Goal: Information Seeking & Learning: Learn about a topic

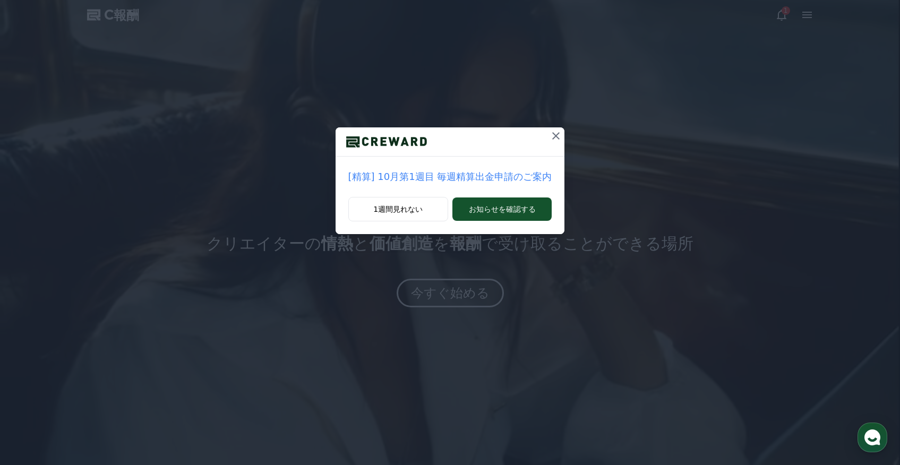
click at [553, 140] on icon at bounding box center [556, 136] width 13 height 13
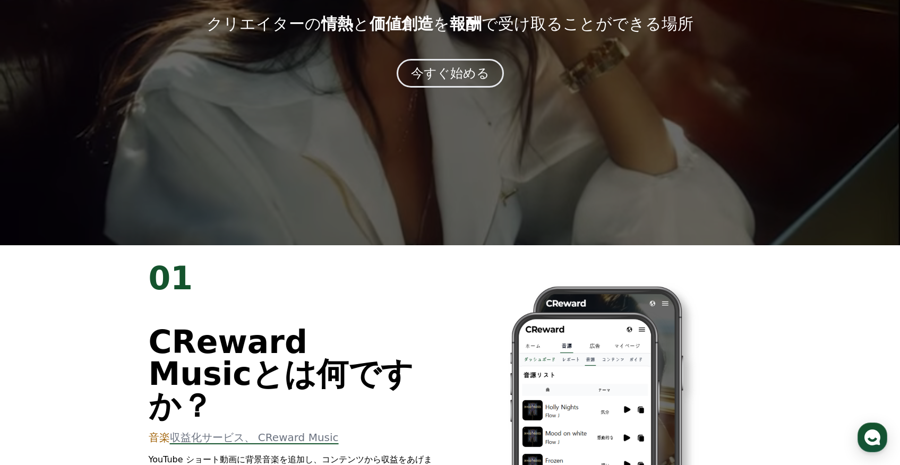
scroll to position [95, 0]
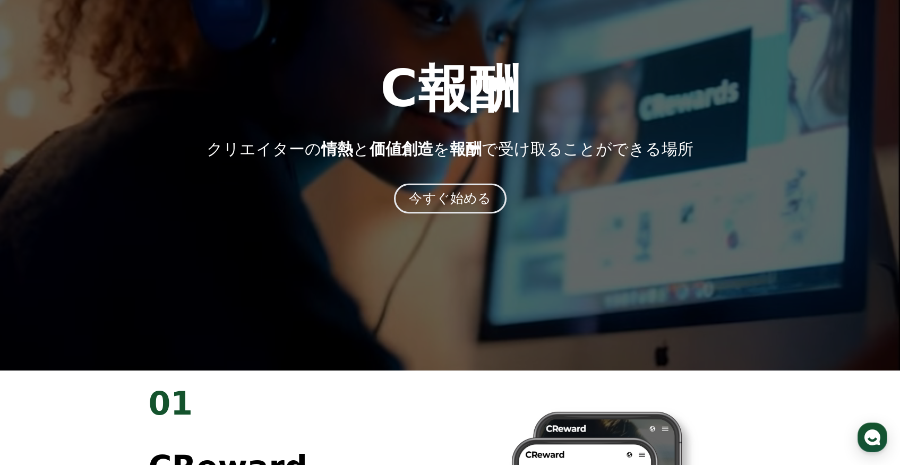
click at [447, 193] on font "今すぐ始める" at bounding box center [450, 198] width 82 height 15
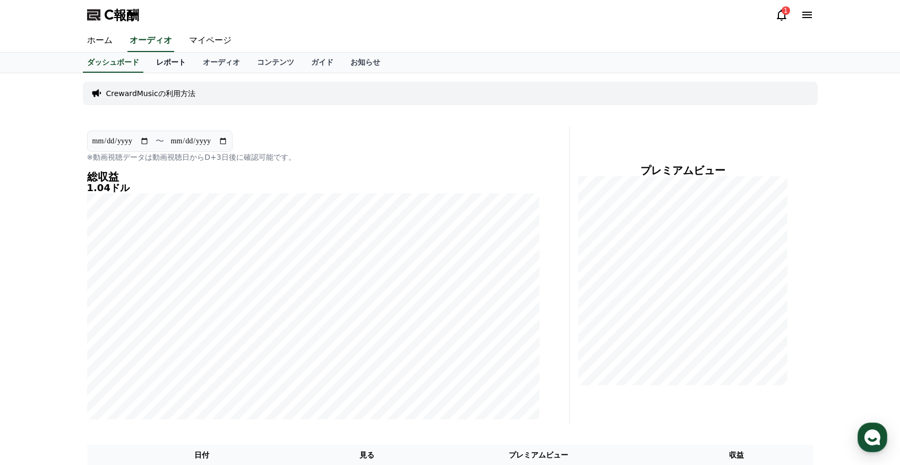
click at [171, 63] on font "レポート" at bounding box center [171, 62] width 30 height 8
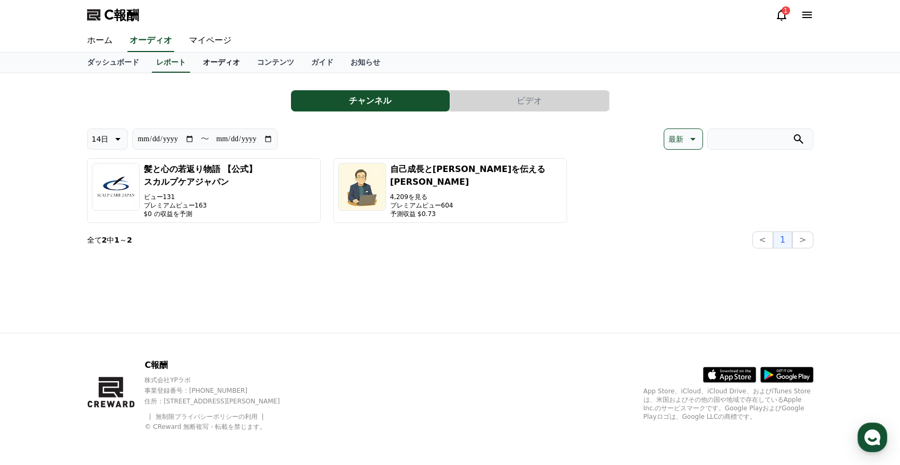
click at [222, 66] on link "オーディオ" at bounding box center [221, 63] width 54 height 20
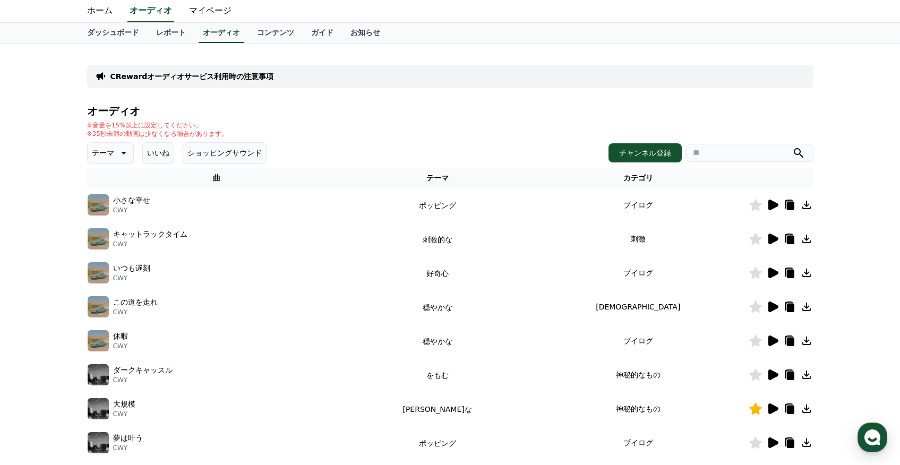
scroll to position [31, 0]
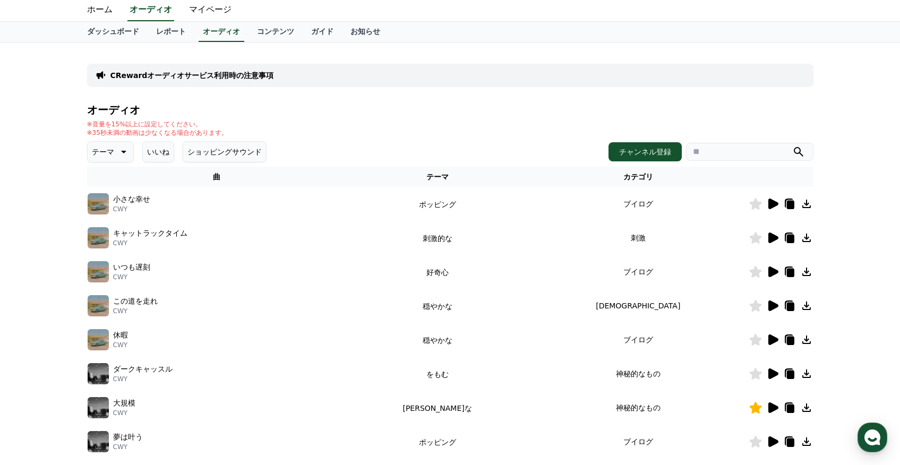
click at [768, 205] on icon at bounding box center [772, 204] width 13 height 13
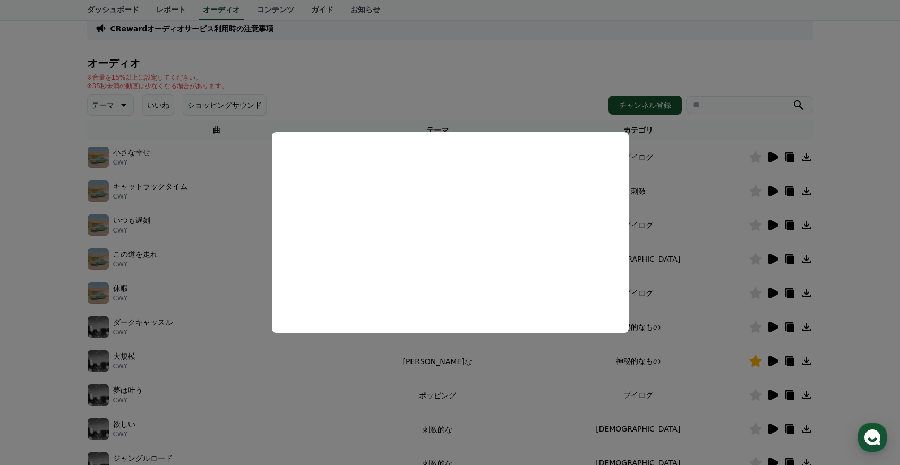
scroll to position [79, 0]
click at [767, 295] on button "close modal" at bounding box center [450, 232] width 900 height 465
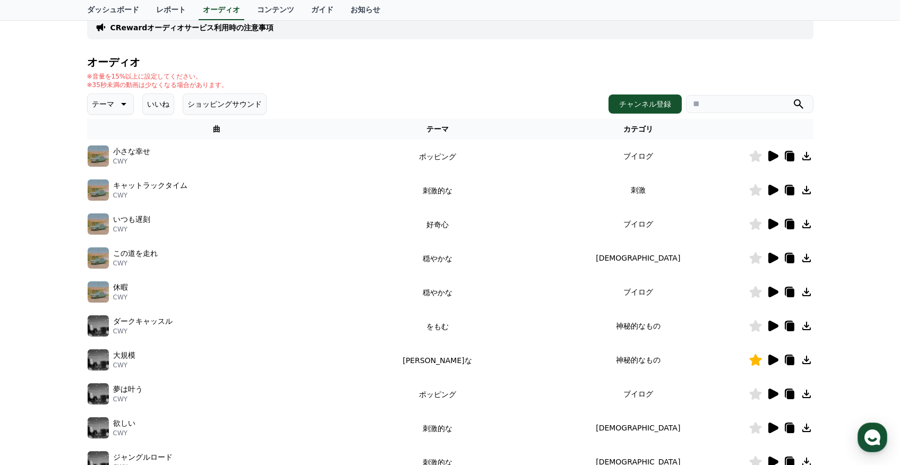
click at [772, 292] on icon at bounding box center [773, 292] width 10 height 11
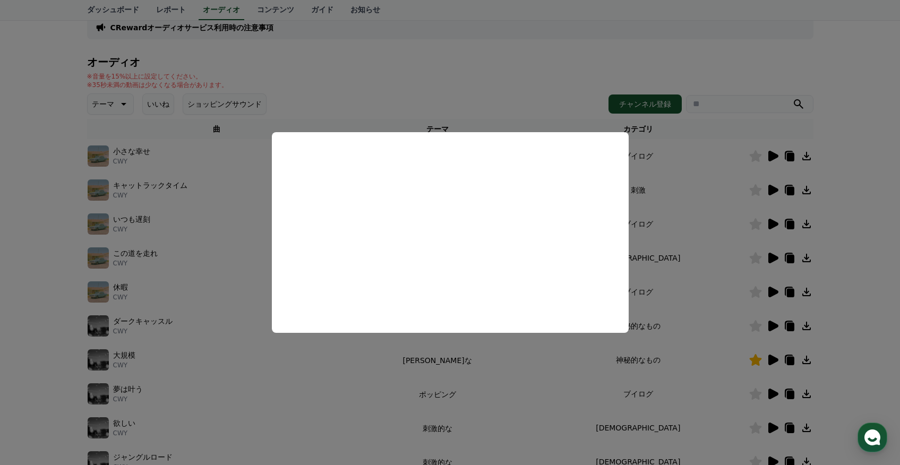
click at [769, 260] on button "close modal" at bounding box center [450, 232] width 900 height 465
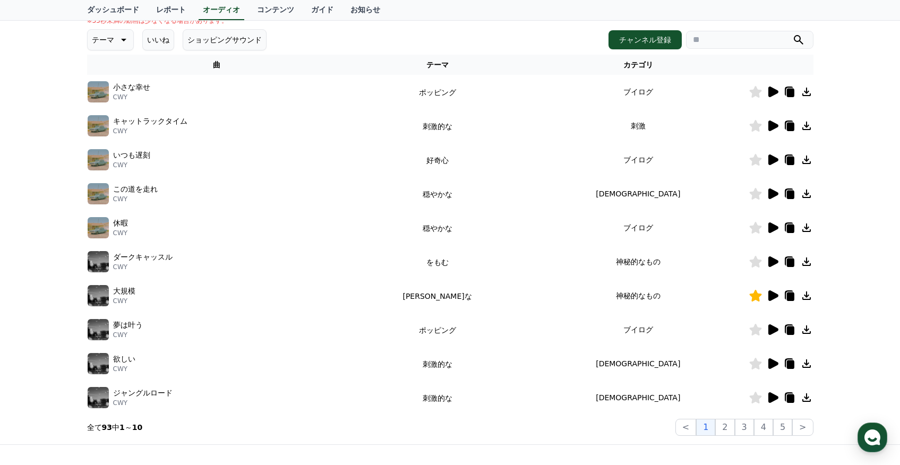
scroll to position [144, 0]
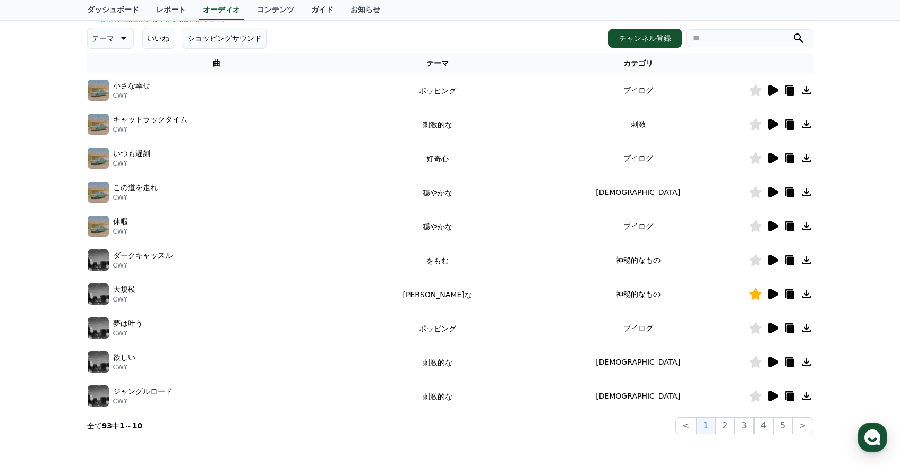
click at [769, 263] on icon at bounding box center [773, 260] width 10 height 11
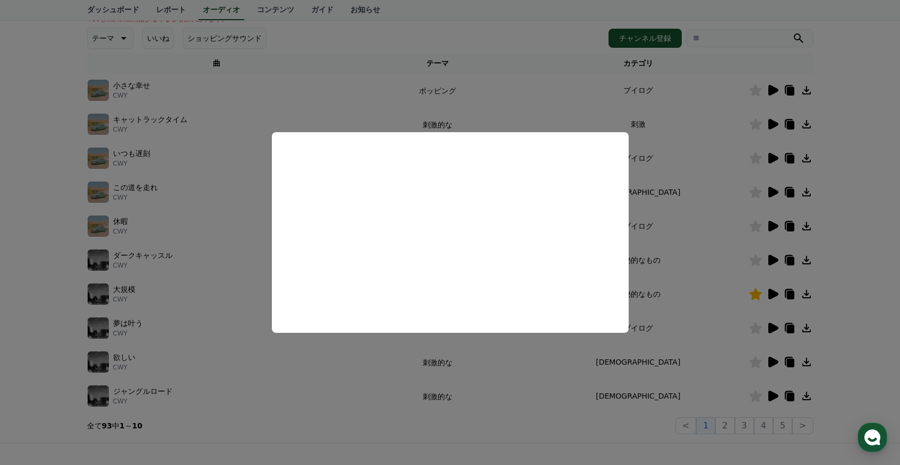
click at [754, 261] on button "close modal" at bounding box center [450, 232] width 900 height 465
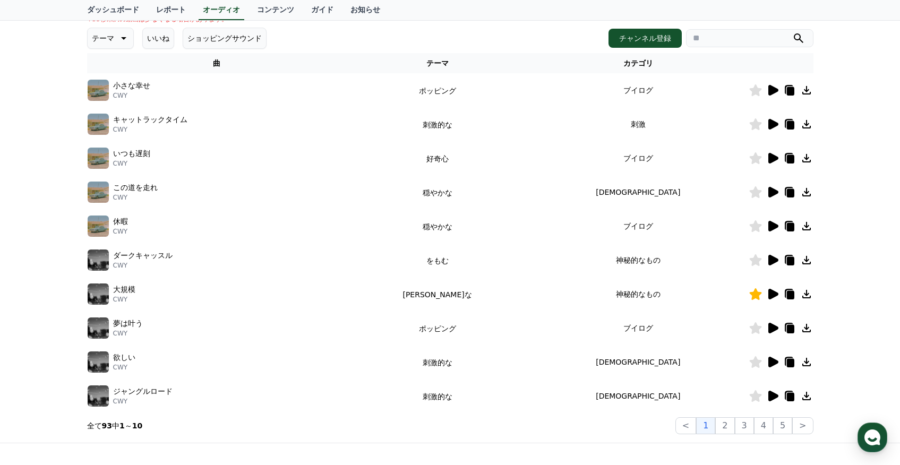
click at [754, 261] on icon at bounding box center [755, 260] width 12 height 12
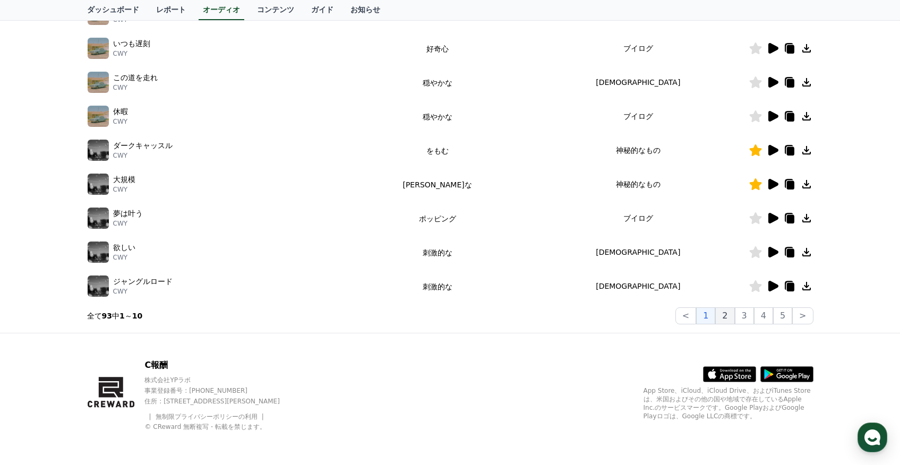
click at [727, 316] on font "2" at bounding box center [724, 316] width 5 height 10
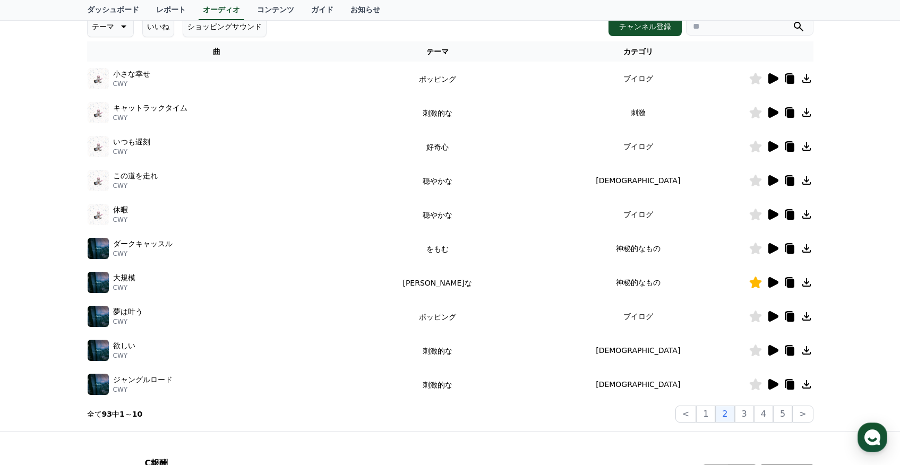
scroll to position [155, 0]
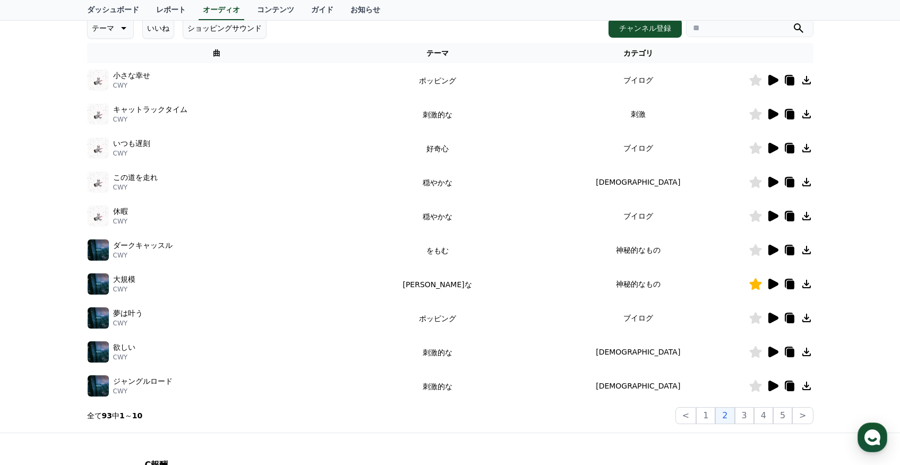
click at [768, 251] on icon at bounding box center [772, 250] width 13 height 13
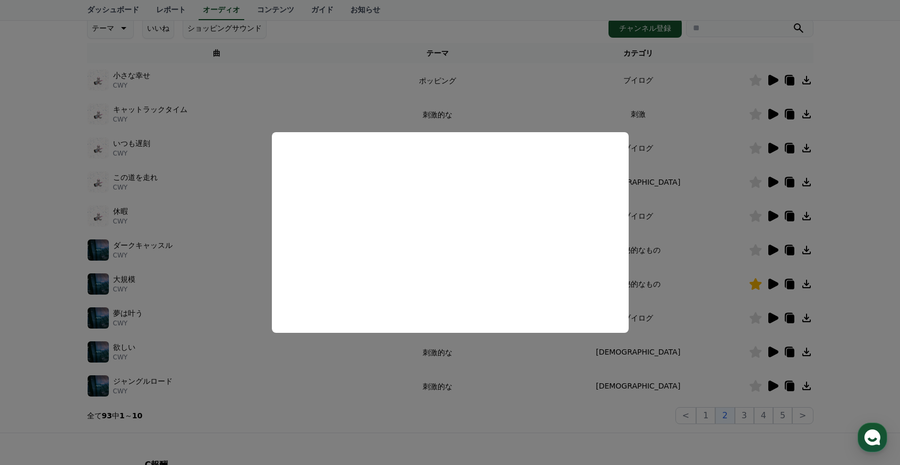
click at [755, 252] on button "close modal" at bounding box center [450, 232] width 900 height 465
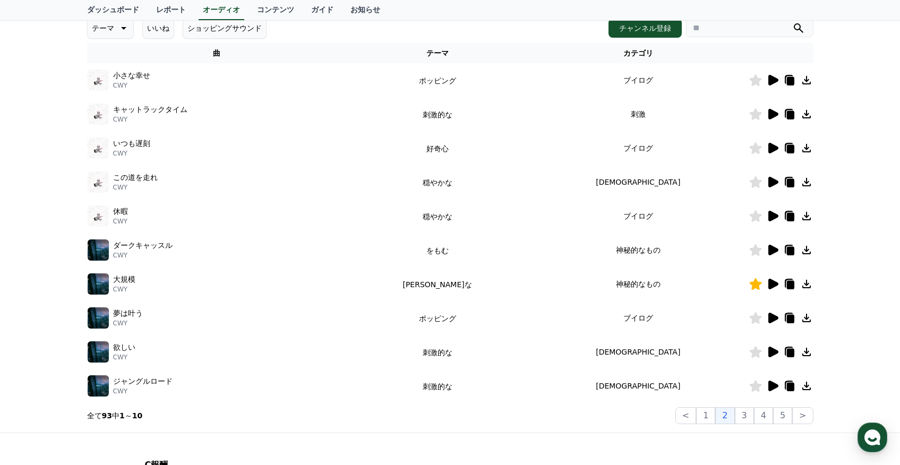
click at [755, 253] on icon at bounding box center [755, 250] width 12 height 12
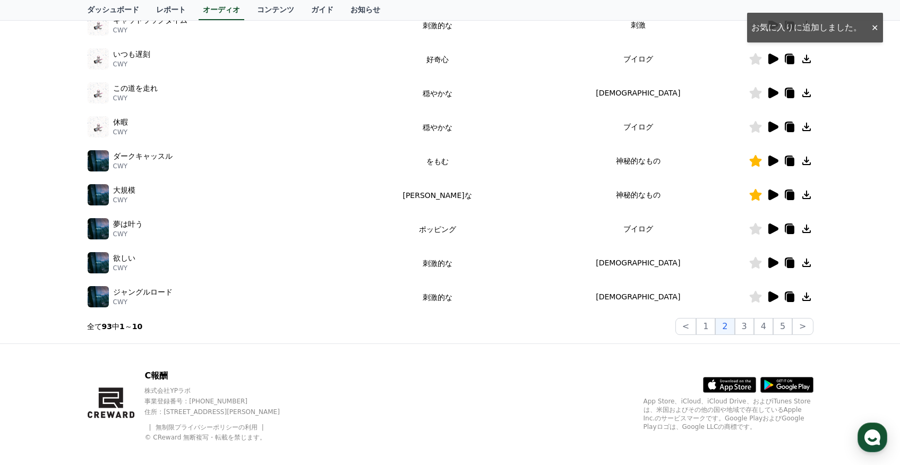
scroll to position [255, 0]
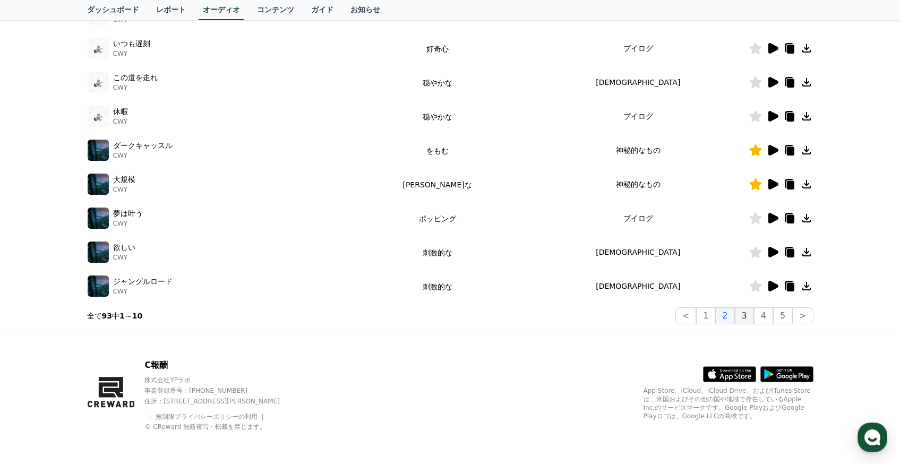
click at [751, 321] on button "3" at bounding box center [744, 315] width 19 height 17
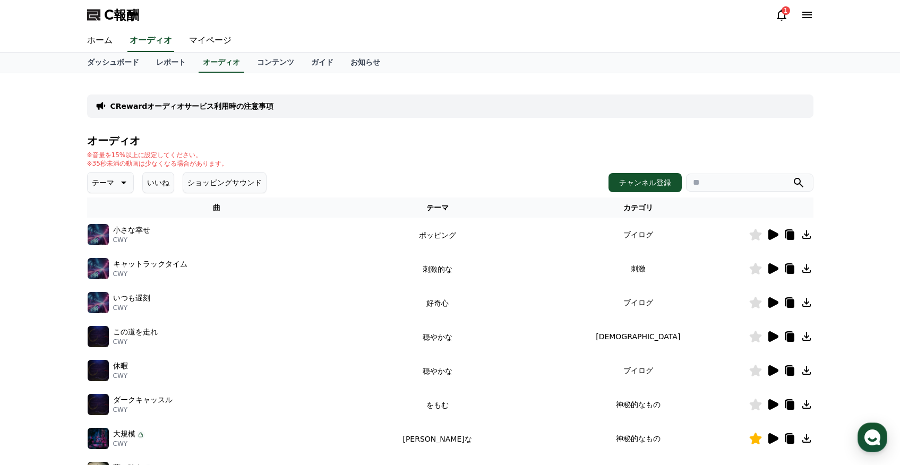
click at [772, 237] on icon at bounding box center [773, 234] width 10 height 11
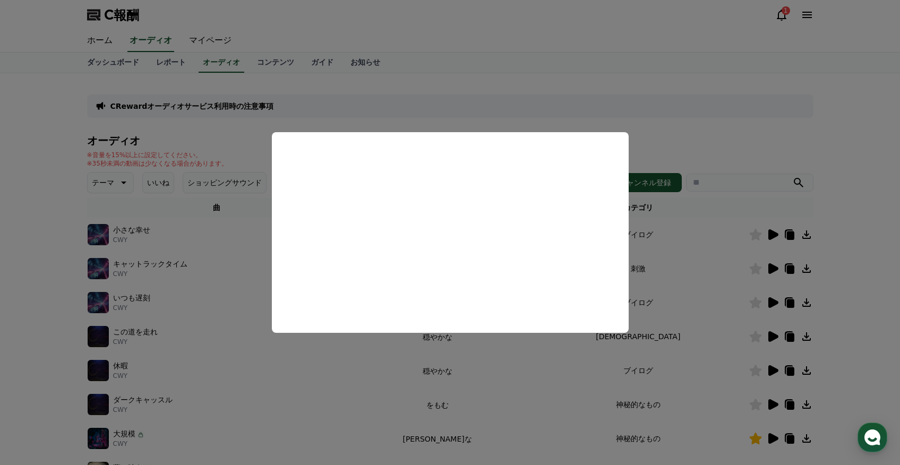
click at [682, 144] on button "close modal" at bounding box center [450, 232] width 900 height 465
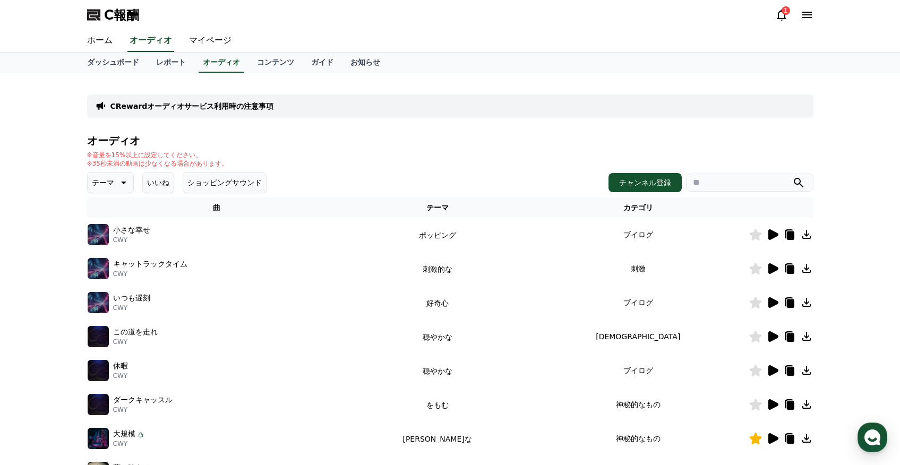
click at [768, 234] on icon at bounding box center [773, 234] width 10 height 11
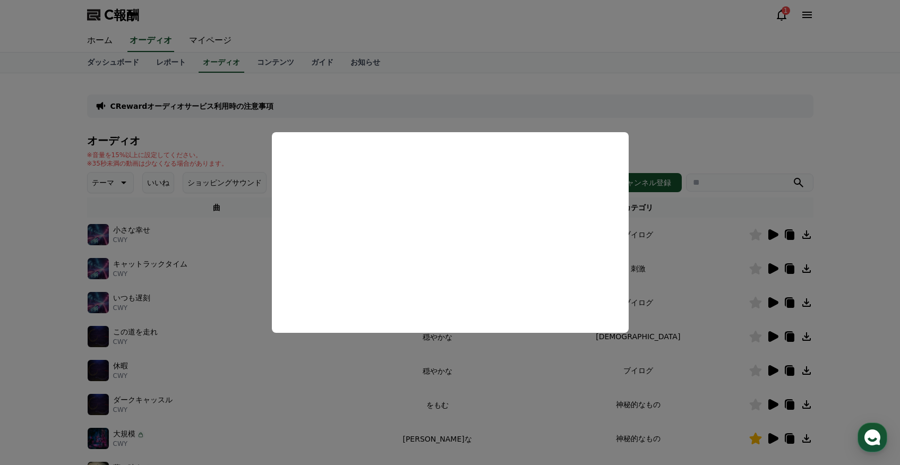
click at [756, 233] on button "close modal" at bounding box center [450, 232] width 900 height 465
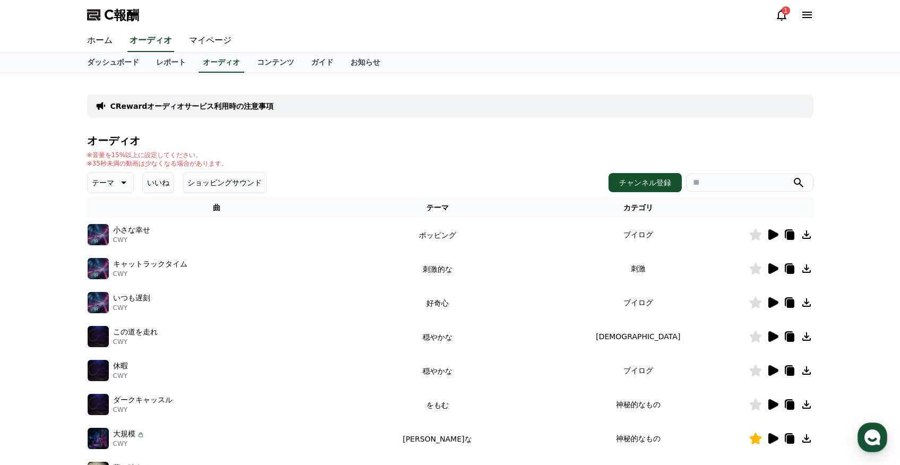
click at [756, 238] on icon at bounding box center [755, 235] width 12 height 12
click at [770, 272] on icon at bounding box center [773, 268] width 10 height 11
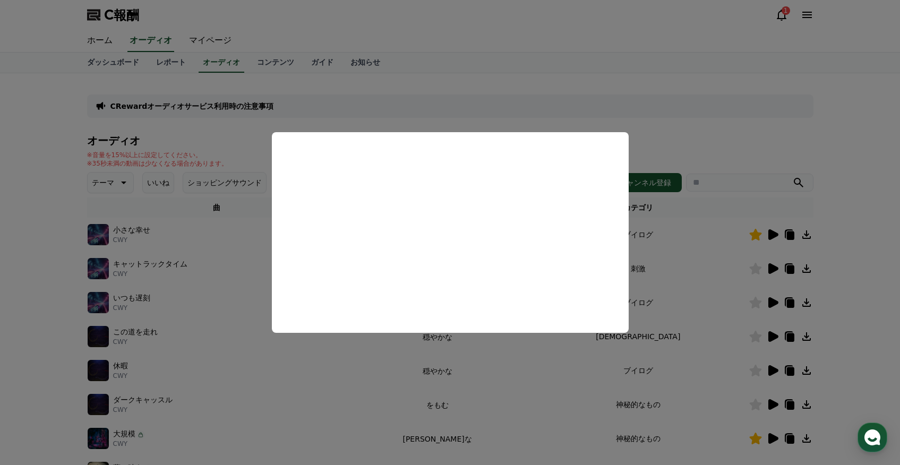
click at [770, 304] on button "close modal" at bounding box center [450, 232] width 900 height 465
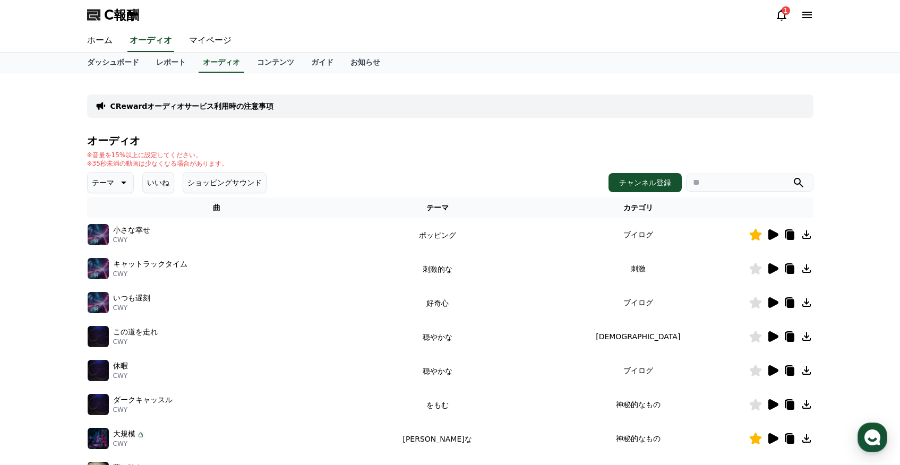
click at [770, 304] on icon at bounding box center [773, 302] width 10 height 11
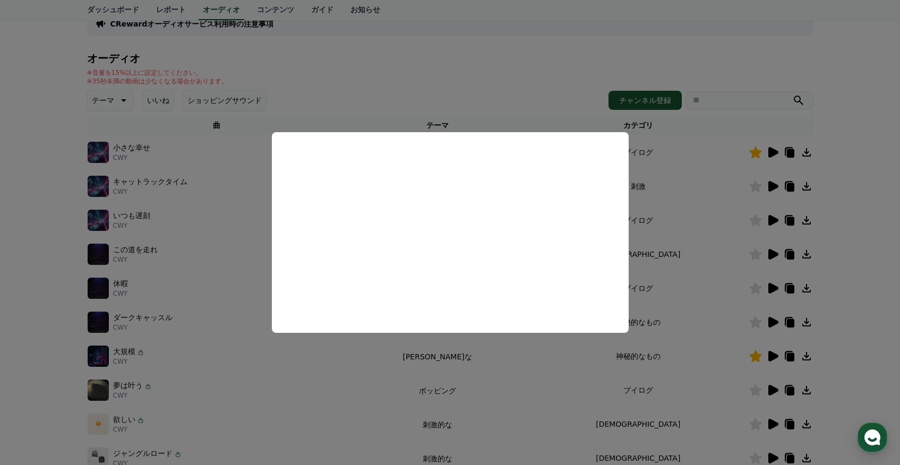
scroll to position [84, 0]
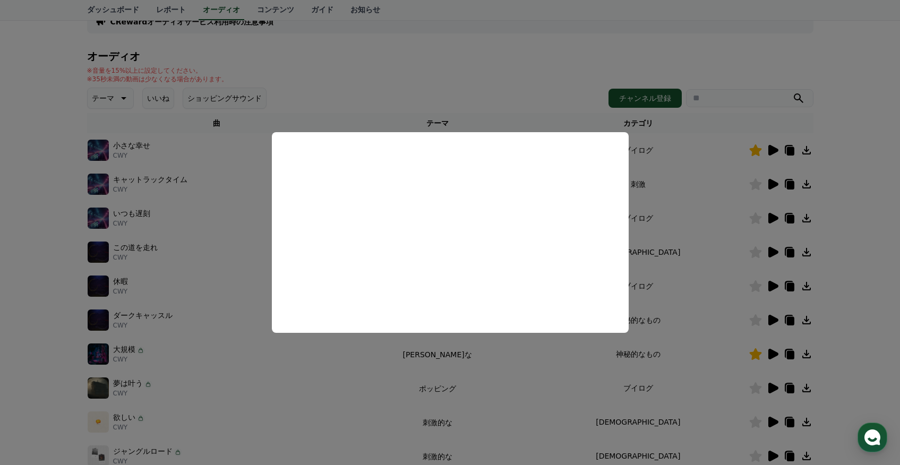
click at [768, 323] on button "close modal" at bounding box center [450, 232] width 900 height 465
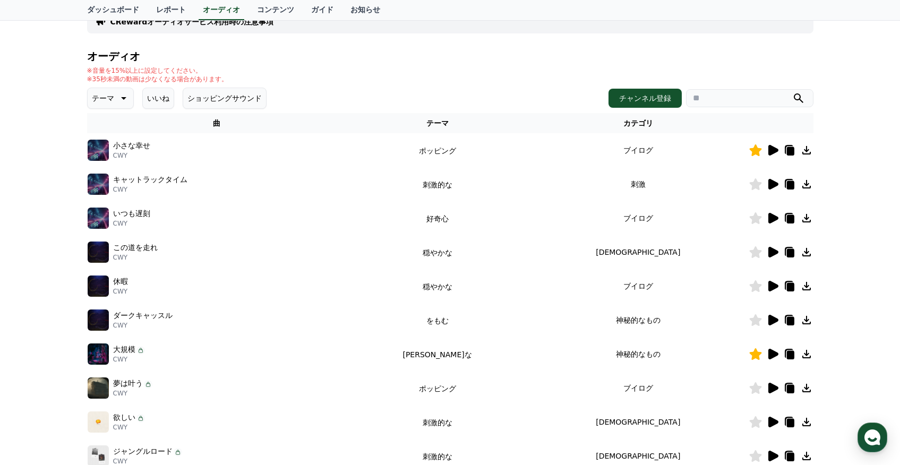
click at [769, 322] on icon at bounding box center [773, 320] width 10 height 11
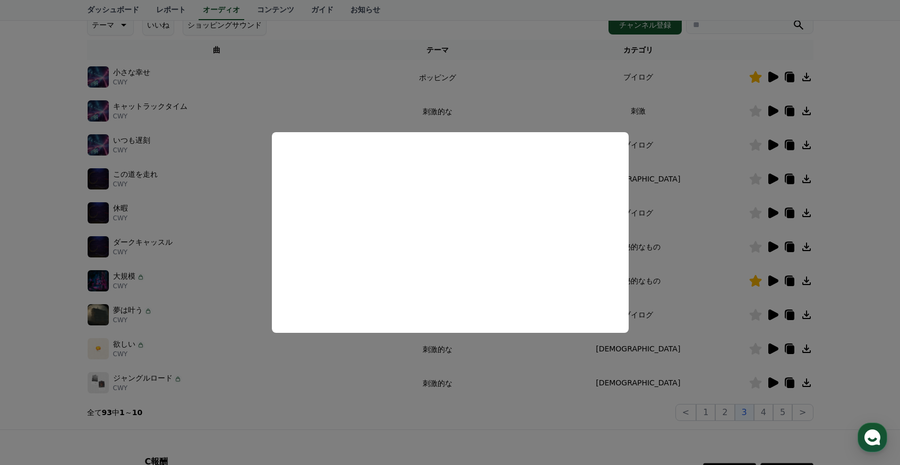
scroll to position [159, 0]
click at [768, 315] on button "close modal" at bounding box center [450, 232] width 900 height 465
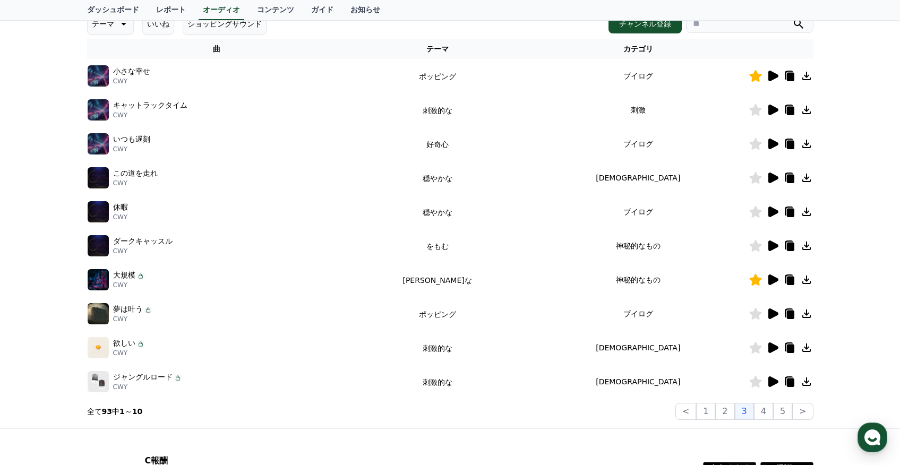
click at [768, 315] on icon at bounding box center [773, 314] width 10 height 11
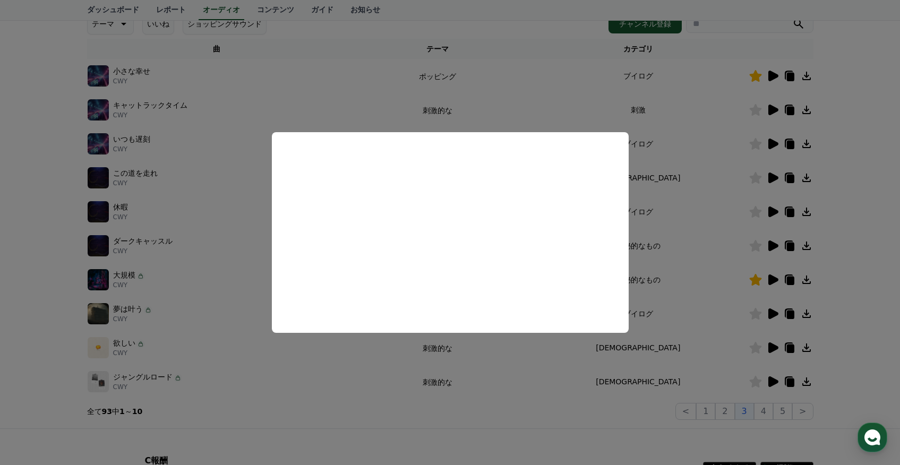
click at [770, 350] on button "close modal" at bounding box center [450, 232] width 900 height 465
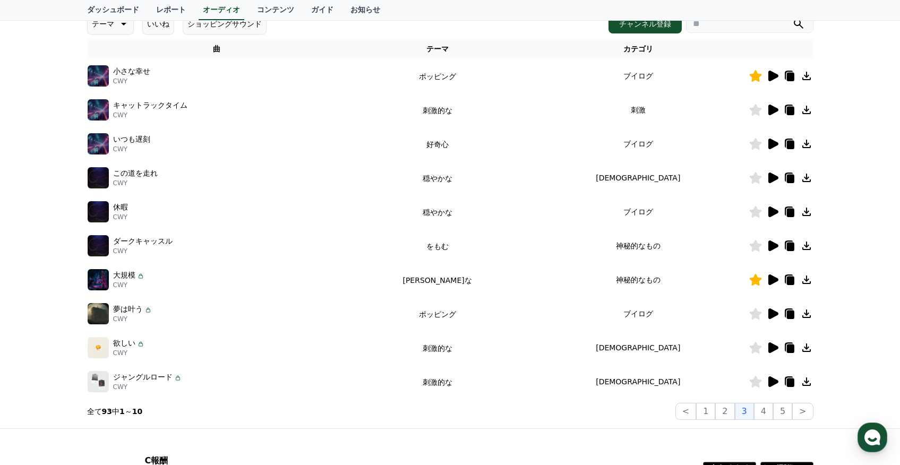
click at [770, 350] on icon at bounding box center [773, 347] width 10 height 11
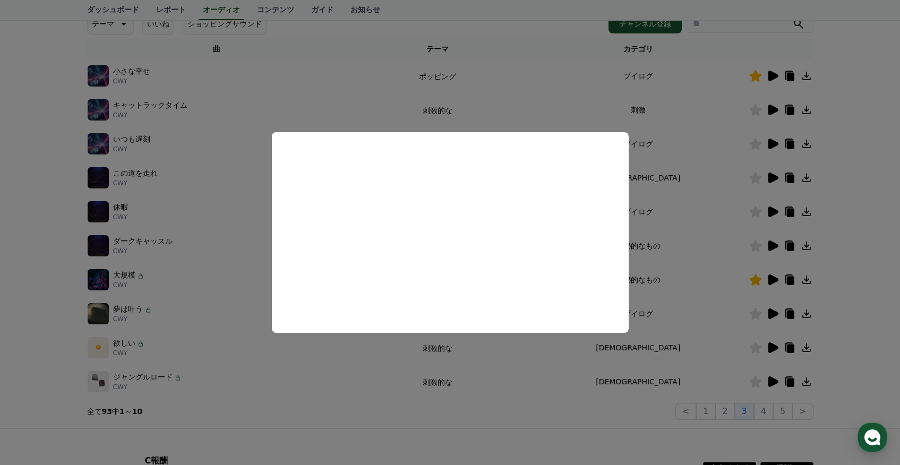
click at [382, 81] on button "close modal" at bounding box center [450, 232] width 900 height 465
